Goal: Use online tool/utility: Utilize a website feature to perform a specific function

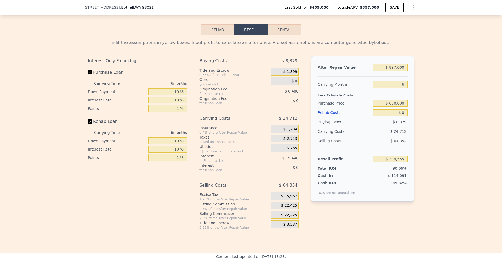
scroll to position [0, 442]
drag, startPoint x: 389, startPoint y: 76, endPoint x: 406, endPoint y: 76, distance: 17.0
click at [406, 71] on input "$ 897,000" at bounding box center [390, 67] width 35 height 7
type input "$ 7,000"
type input "-$ 430,359"
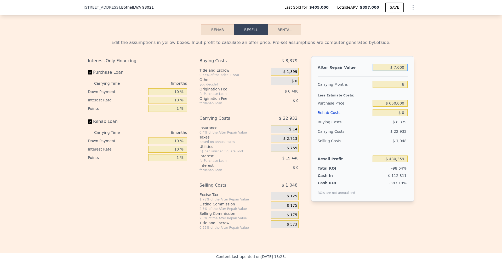
type input "$ 000"
type input "-$ 436,847"
type input "$ 9,000"
type input "-$ 428,505"
type input "$ 930,000"
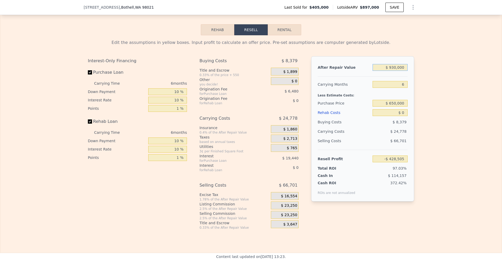
type input "$ 425,142"
type input "$ 930,000"
click at [424, 98] on div "Edit the assumptions in yellow boxes. Input profit to calculate an offer price.…" at bounding box center [251, 132] width 502 height 195
click at [401, 116] on input "$ 0" at bounding box center [390, 112] width 35 height 7
type input "$ 20"
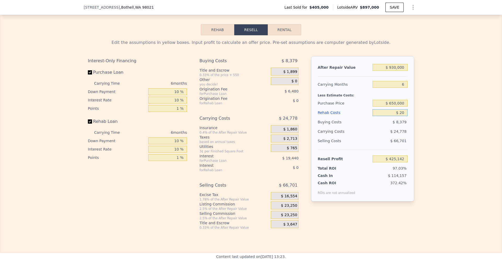
type input "$ 425,122"
type input "$ 200"
type input "$ 424,927"
type input "$ 2,000"
type input "$ 423,014"
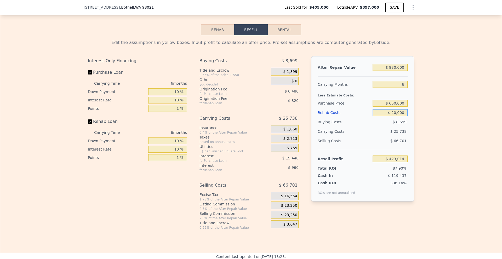
type input "$ 200,000"
type input "$ 212,342"
type input "$ 200,000"
drag, startPoint x: 425, startPoint y: 115, endPoint x: 417, endPoint y: 113, distance: 8.3
click at [425, 115] on div "Edit the assumptions in yellow boxes. Input profit to calculate an offer price.…" at bounding box center [251, 132] width 502 height 195
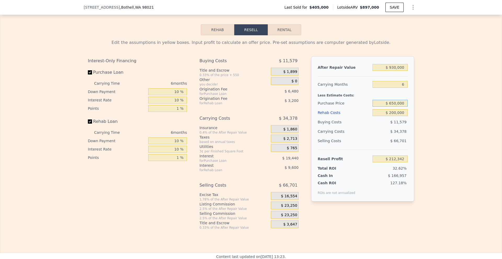
drag, startPoint x: 391, startPoint y: 110, endPoint x: 394, endPoint y: 110, distance: 3.1
click at [394, 107] on input "$ 650,000" at bounding box center [390, 103] width 35 height 7
click at [431, 123] on div "Edit the assumptions in yellow boxes. Input profit to calculate an offer price.…" at bounding box center [251, 132] width 502 height 195
type input "-$ 49,154"
click at [393, 107] on input "$ 650,000" at bounding box center [390, 103] width 35 height 7
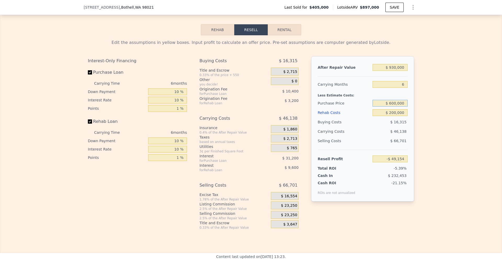
type input "$ 600,000"
click at [435, 114] on div "Edit the assumptions in yellow boxes. Input profit to calculate an offer price.…" at bounding box center [251, 132] width 502 height 195
type input "$ 4,213"
click at [390, 116] on input "$ 200,000" at bounding box center [390, 112] width 35 height 7
click at [393, 116] on input "$ 200,000" at bounding box center [390, 112] width 35 height 7
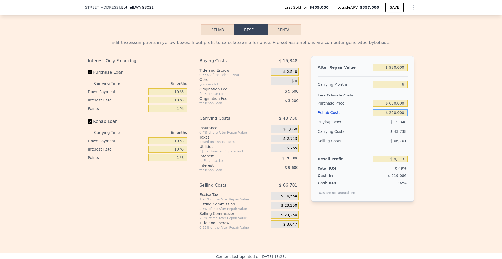
click at [394, 116] on input "$ 200,000" at bounding box center [390, 112] width 35 height 7
click at [393, 116] on input "$ 200,000" at bounding box center [390, 112] width 35 height 7
type input "$ 020,000"
type input "$ 195,733"
type input "$ 0000"
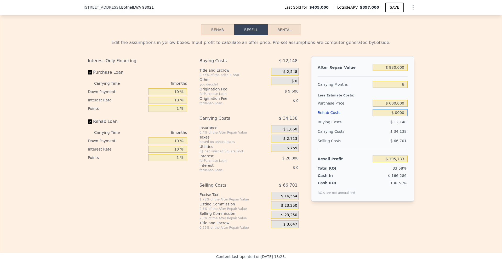
type input "$ 217,013"
type input "$ 150,000"
type input "$ 57,413"
type input "$ 150,000"
click at [396, 107] on input "$ 600,000" at bounding box center [390, 103] width 35 height 7
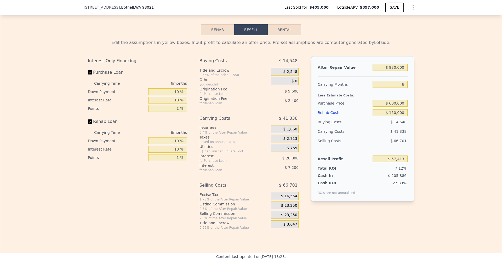
click at [433, 121] on div "Edit the assumptions in yellow boxes. Input profit to calculate an offer price.…" at bounding box center [251, 132] width 502 height 195
drag, startPoint x: 390, startPoint y: 111, endPoint x: 393, endPoint y: 111, distance: 2.9
click at [393, 107] on input "$ 600,000" at bounding box center [390, 103] width 35 height 7
type input "$ 560,000"
click at [423, 115] on div "Edit the assumptions in yellow boxes. Input profit to calculate an offer price.…" at bounding box center [251, 132] width 502 height 195
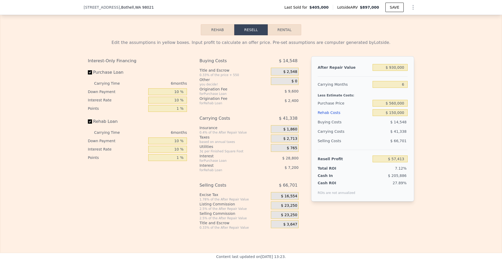
type input "$ 100,106"
click at [443, 113] on div "Edit the assumptions in yellow boxes. Input profit to calculate an offer price.…" at bounding box center [251, 132] width 502 height 195
